Goal: Task Accomplishment & Management: Manage account settings

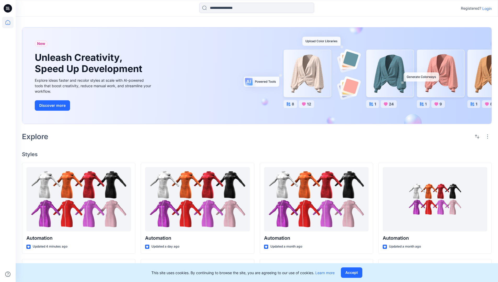
click at [485, 8] on p "Login" at bounding box center [486, 8] width 9 height 5
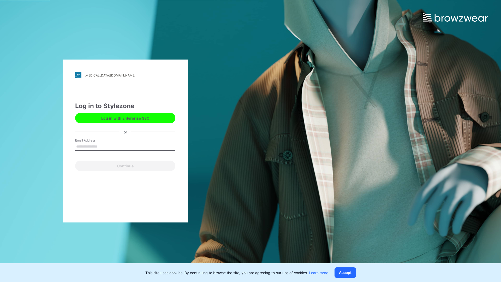
click at [103, 146] on input "Email Address" at bounding box center [125, 147] width 100 height 8
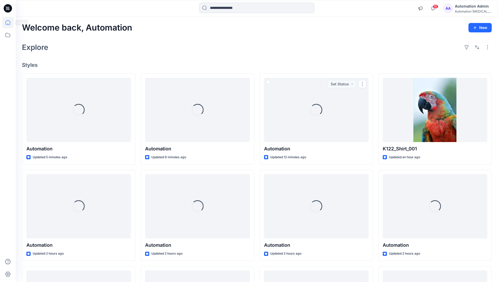
click at [10, 22] on icon at bounding box center [7, 22] width 5 height 5
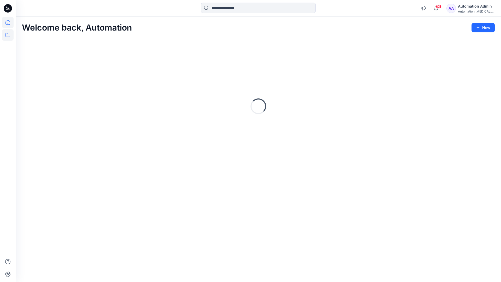
click at [9, 34] on icon at bounding box center [7, 34] width 11 height 11
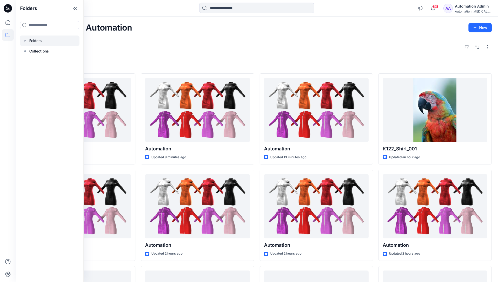
click at [39, 42] on div at bounding box center [50, 41] width 60 height 10
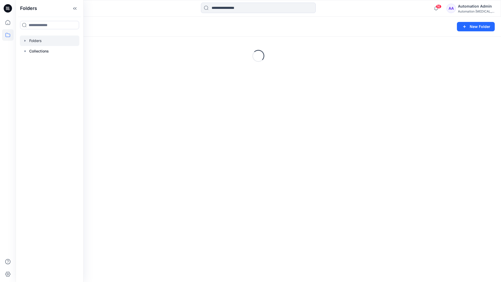
click at [186, 204] on div "Folders New Folder Loading..." at bounding box center [259, 149] width 486 height 265
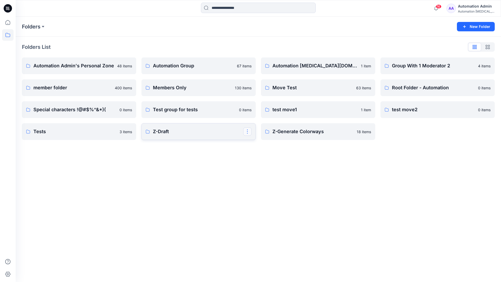
click at [247, 132] on button "button" at bounding box center [247, 131] width 8 height 8
click at [259, 145] on p "Edit" at bounding box center [257, 143] width 7 height 5
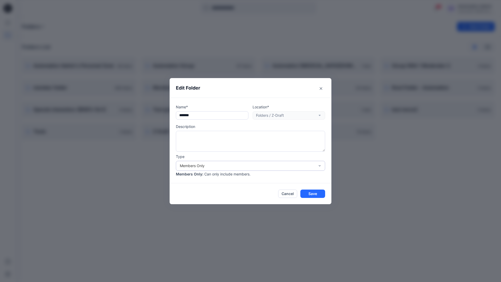
click at [261, 167] on div "Members Only" at bounding box center [247, 165] width 135 height 5
click at [231, 198] on div "Public" at bounding box center [250, 195] width 147 height 9
click at [307, 195] on button "Save" at bounding box center [313, 194] width 25 height 8
click at [224, 91] on p "Members Only" at bounding box center [192, 87] width 79 height 7
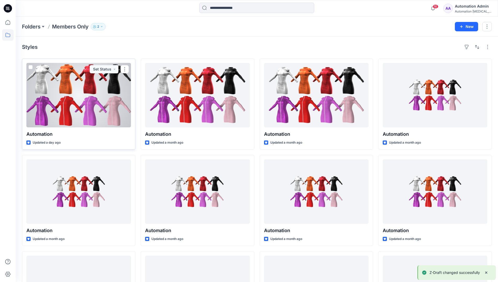
click at [30, 67] on span at bounding box center [30, 67] width 4 height 4
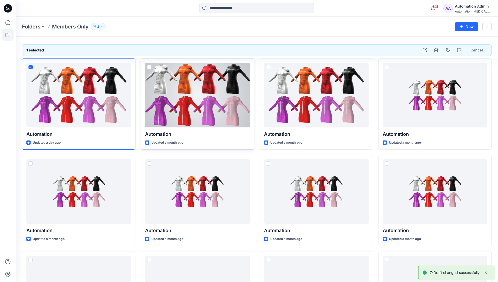
click at [148, 67] on span at bounding box center [149, 67] width 4 height 4
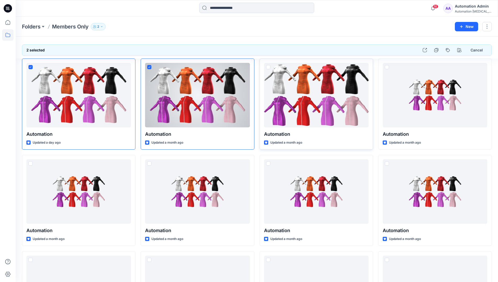
click at [267, 67] on span at bounding box center [268, 67] width 4 height 4
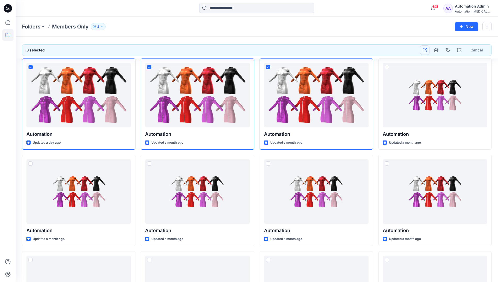
click at [426, 52] on icon "button" at bounding box center [424, 50] width 4 height 4
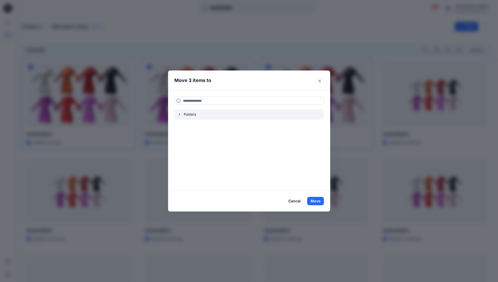
click at [180, 114] on icon "button" at bounding box center [179, 114] width 1 height 2
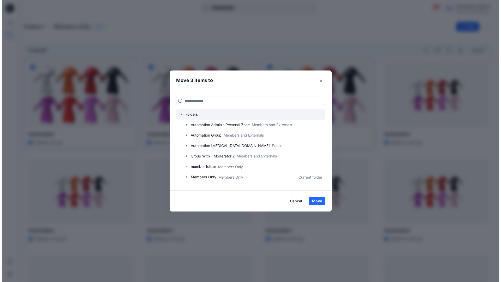
scroll to position [92, 0]
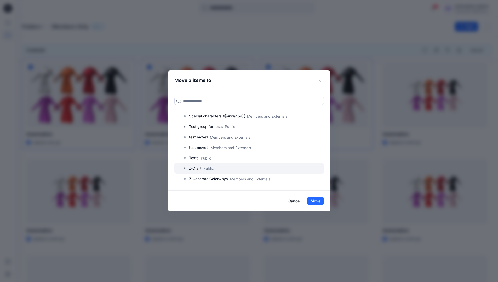
click at [208, 169] on div at bounding box center [248, 168] width 149 height 10
click at [318, 202] on button "Move" at bounding box center [315, 201] width 17 height 8
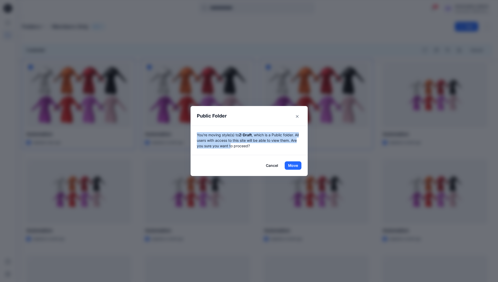
drag, startPoint x: 318, startPoint y: 202, endPoint x: 233, endPoint y: 147, distance: 100.6
click at [233, 147] on p "You're moving style(s) to Z-Draft , which is a Public folder. All users with ac…" at bounding box center [249, 140] width 104 height 16
click at [295, 166] on button "Move" at bounding box center [292, 165] width 17 height 8
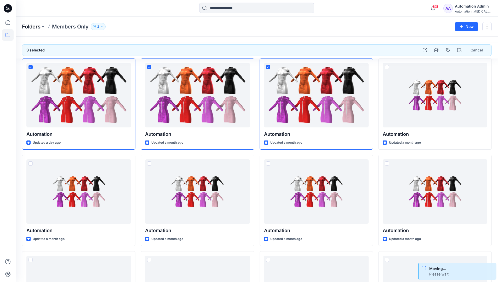
click at [32, 27] on p "Folders" at bounding box center [31, 26] width 19 height 7
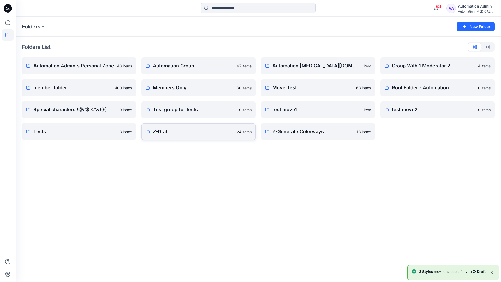
click at [168, 129] on p "Z-Draft" at bounding box center [193, 131] width 81 height 7
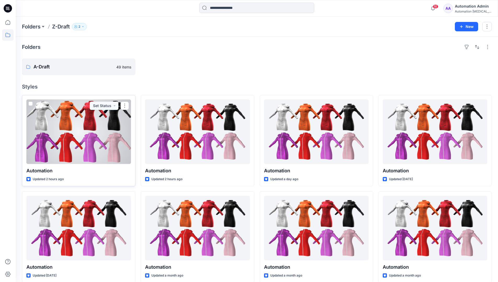
click at [30, 104] on span at bounding box center [30, 104] width 4 height 4
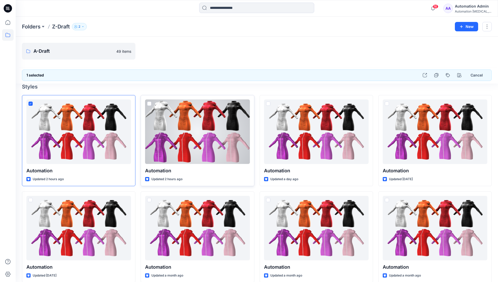
click at [150, 104] on span at bounding box center [149, 104] width 4 height 4
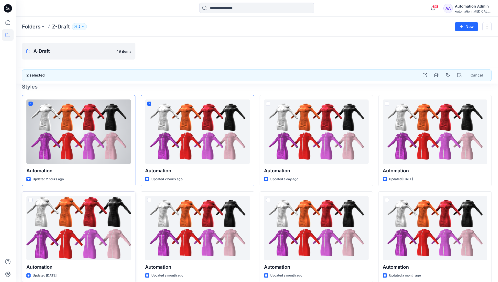
click at [31, 200] on span at bounding box center [30, 200] width 4 height 4
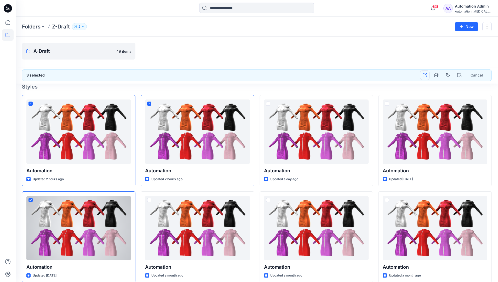
click at [424, 75] on icon "button" at bounding box center [424, 75] width 4 height 4
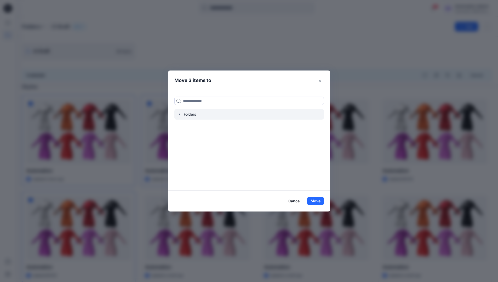
click at [180, 114] on icon "button" at bounding box center [179, 114] width 1 height 2
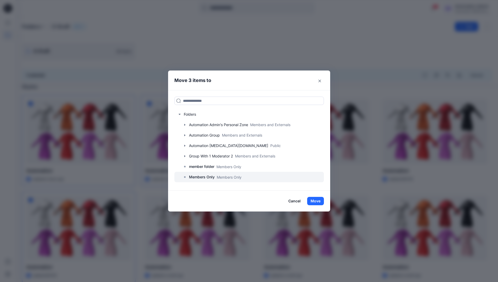
click at [206, 177] on p "Members Only" at bounding box center [202, 177] width 26 height 6
click at [314, 200] on button "Move" at bounding box center [315, 201] width 17 height 8
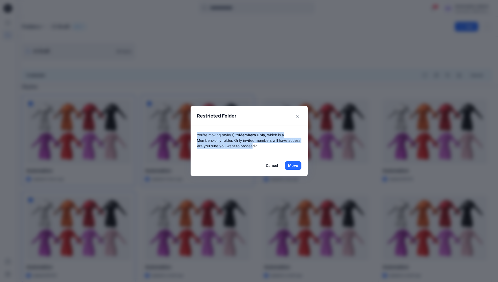
drag, startPoint x: 314, startPoint y: 200, endPoint x: 269, endPoint y: 150, distance: 67.1
click at [269, 150] on div "You're moving style(s) to Members Only , which is a Members-only folder. Only i…" at bounding box center [248, 141] width 117 height 30
click at [295, 166] on button "Move" at bounding box center [292, 165] width 17 height 8
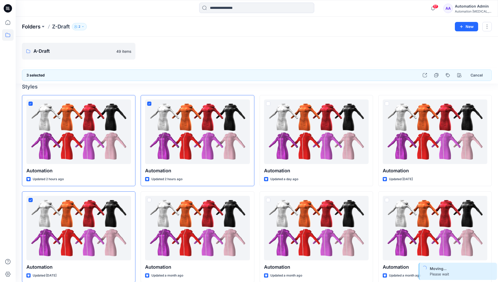
click at [29, 26] on p "Folders" at bounding box center [31, 26] width 19 height 7
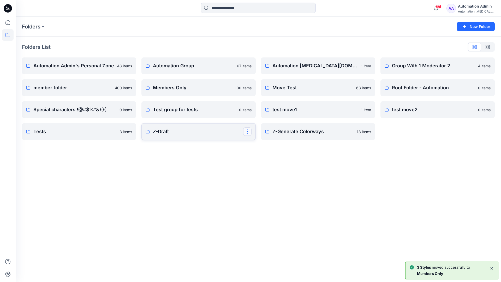
click at [248, 130] on button "button" at bounding box center [247, 131] width 8 height 8
click at [266, 145] on button "Edit" at bounding box center [272, 144] width 56 height 10
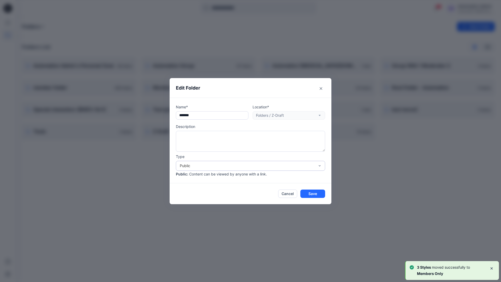
click at [195, 164] on div "Public" at bounding box center [247, 165] width 135 height 5
click at [195, 178] on div "Members Only" at bounding box center [250, 177] width 147 height 9
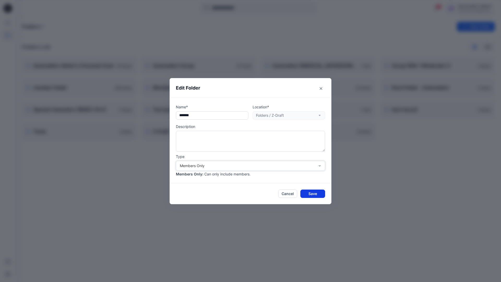
click at [310, 193] on button "Save" at bounding box center [313, 194] width 25 height 8
click at [468, 8] on div "Automation Admin" at bounding box center [476, 6] width 37 height 6
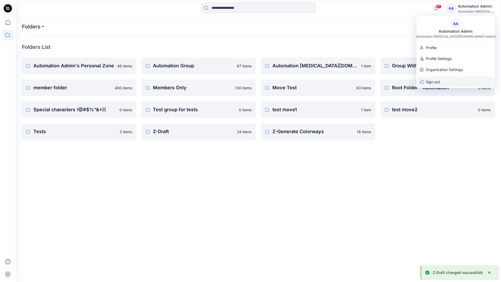
click at [441, 81] on div "Sign out" at bounding box center [456, 82] width 76 height 10
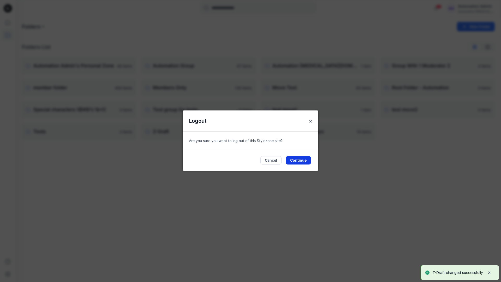
click at [308, 161] on button "Continue" at bounding box center [298, 160] width 25 height 8
